Goal: Information Seeking & Learning: Learn about a topic

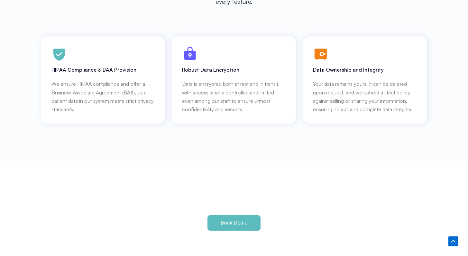
scroll to position [3036, 0]
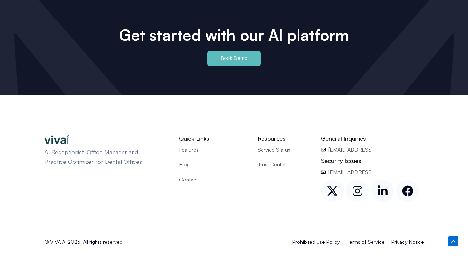
click at [273, 160] on span "Trust Center" at bounding box center [272, 164] width 28 height 8
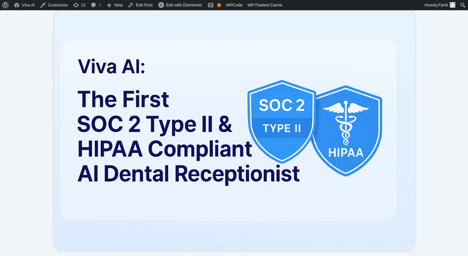
scroll to position [65, 0]
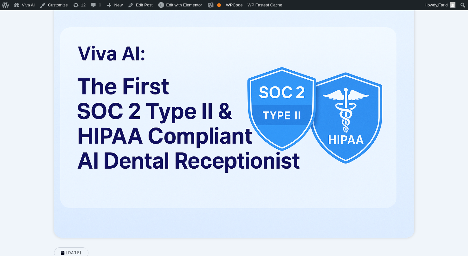
scroll to position [75, 0]
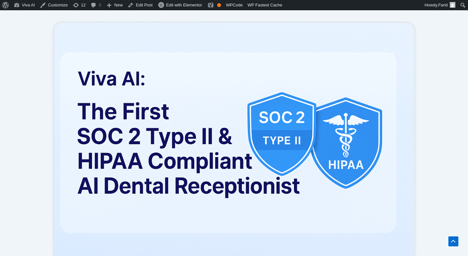
scroll to position [0, 0]
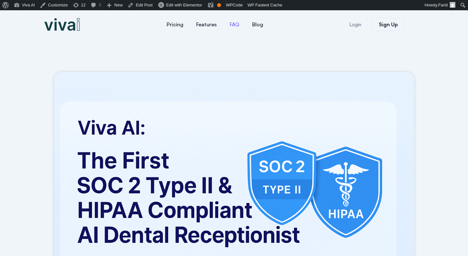
click at [237, 26] on link "FAQ" at bounding box center [234, 24] width 23 height 15
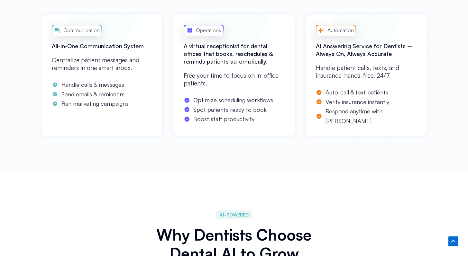
scroll to position [355, 0]
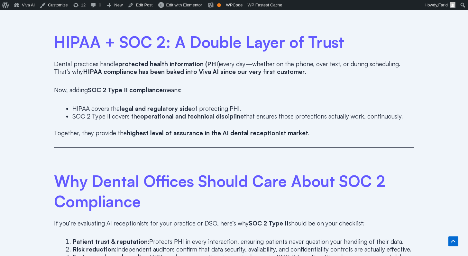
scroll to position [579, 0]
drag, startPoint x: 63, startPoint y: 81, endPoint x: 168, endPoint y: 79, distance: 104.9
click at [169, 86] on p "Now, adding SOC 2 Type II compliance means:" at bounding box center [234, 90] width 360 height 8
click at [168, 86] on p "Now, adding SOC 2 Type II compliance means:" at bounding box center [234, 90] width 360 height 8
drag, startPoint x: 84, startPoint y: 99, endPoint x: 202, endPoint y: 100, distance: 118.3
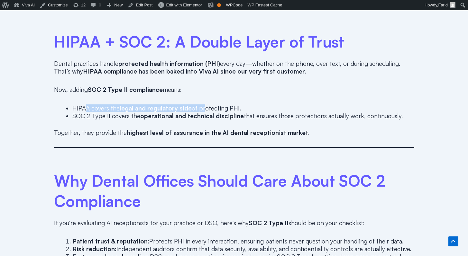
click at [202, 105] on li "HIPAA covers the legal and regulatory side of protecting PHI." at bounding box center [243, 109] width 342 height 8
click at [212, 105] on li "HIPAA covers the legal and regulatory side of protecting PHI." at bounding box center [243, 109] width 342 height 8
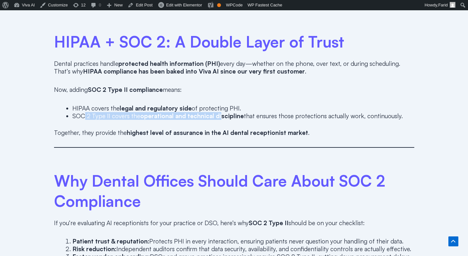
drag, startPoint x: 83, startPoint y: 108, endPoint x: 219, endPoint y: 106, distance: 135.4
click at [219, 112] on li "SOC 2 Type II covers the operational and technical discipline that ensures thos…" at bounding box center [243, 116] width 342 height 8
click at [219, 112] on strong "operational and technical discipline" at bounding box center [192, 116] width 104 height 8
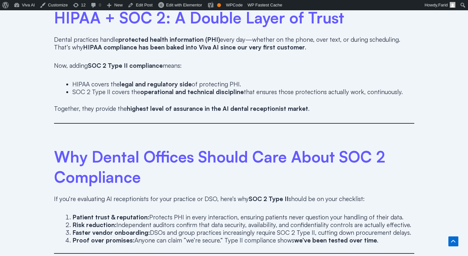
scroll to position [603, 0]
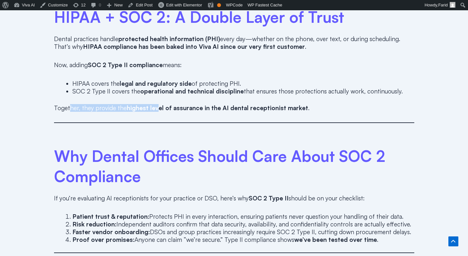
drag, startPoint x: 68, startPoint y: 100, endPoint x: 154, endPoint y: 100, distance: 86.5
click at [154, 104] on p "Together, they provide the highest level of assurance in the AI dental receptio…" at bounding box center [234, 108] width 360 height 8
click at [154, 104] on strong "highest level of assurance in the AI dental receptionist market" at bounding box center [217, 108] width 181 height 8
drag, startPoint x: 70, startPoint y: 100, endPoint x: 176, endPoint y: 97, distance: 105.8
click at [176, 104] on p "Together, they provide the highest level of assurance in the AI dental receptio…" at bounding box center [234, 108] width 360 height 8
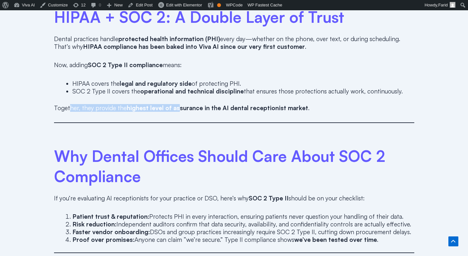
click at [176, 104] on strong "highest level of assurance in the AI dental receptionist market" at bounding box center [217, 108] width 181 height 8
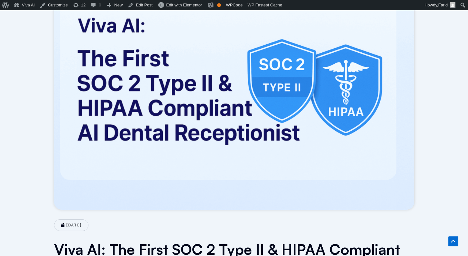
scroll to position [0, 0]
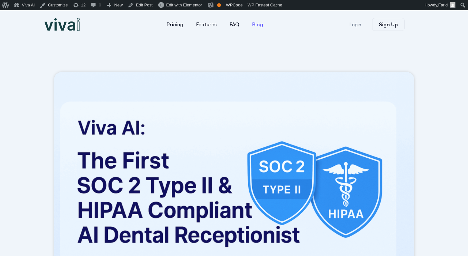
click at [253, 23] on link "Blog" at bounding box center [258, 24] width 24 height 15
